Goal: Transaction & Acquisition: Purchase product/service

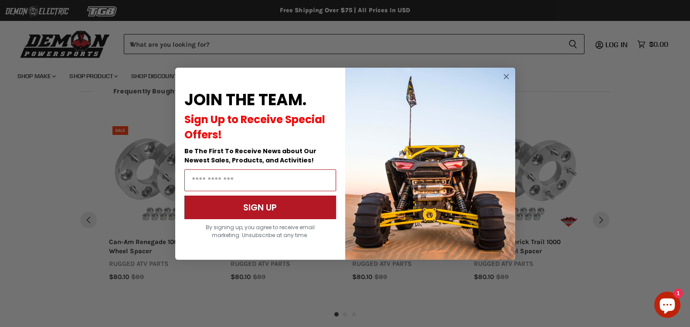
scroll to position [536, 0]
